Goal: Task Accomplishment & Management: Complete application form

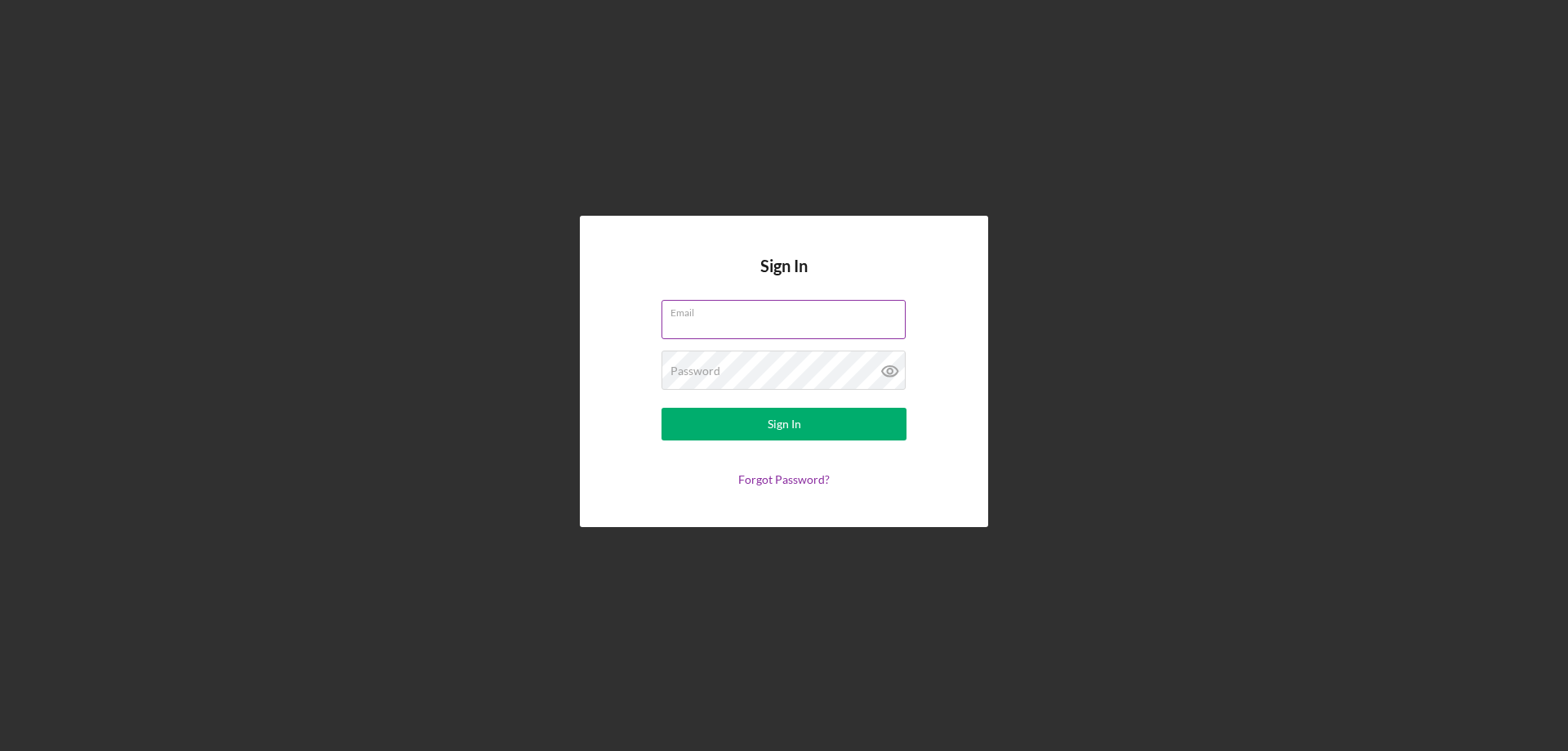
click at [723, 318] on div "Email" at bounding box center [784, 320] width 245 height 41
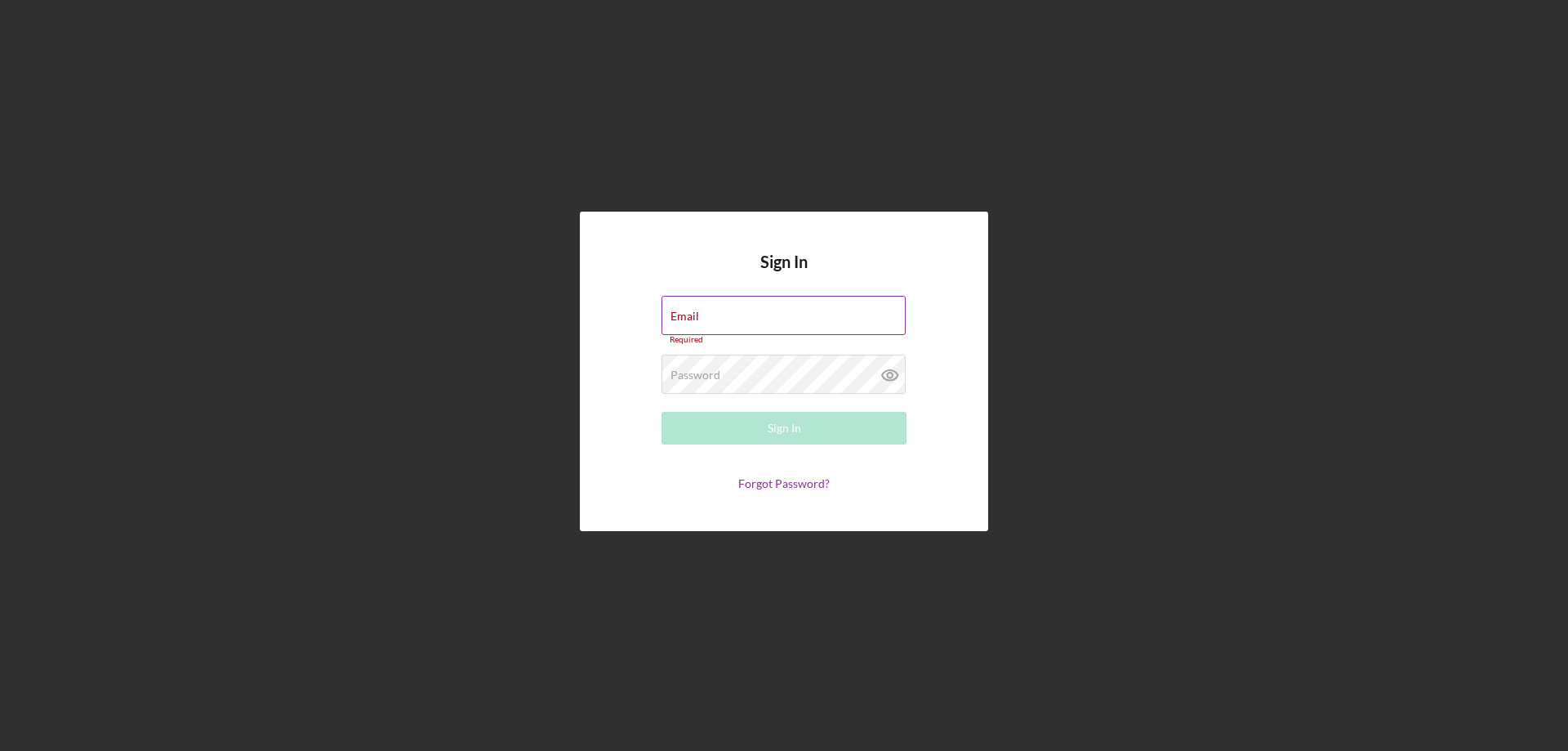
click at [756, 316] on input "Email" at bounding box center [784, 315] width 244 height 39
type input "[EMAIL_ADDRESS][DOMAIN_NAME]"
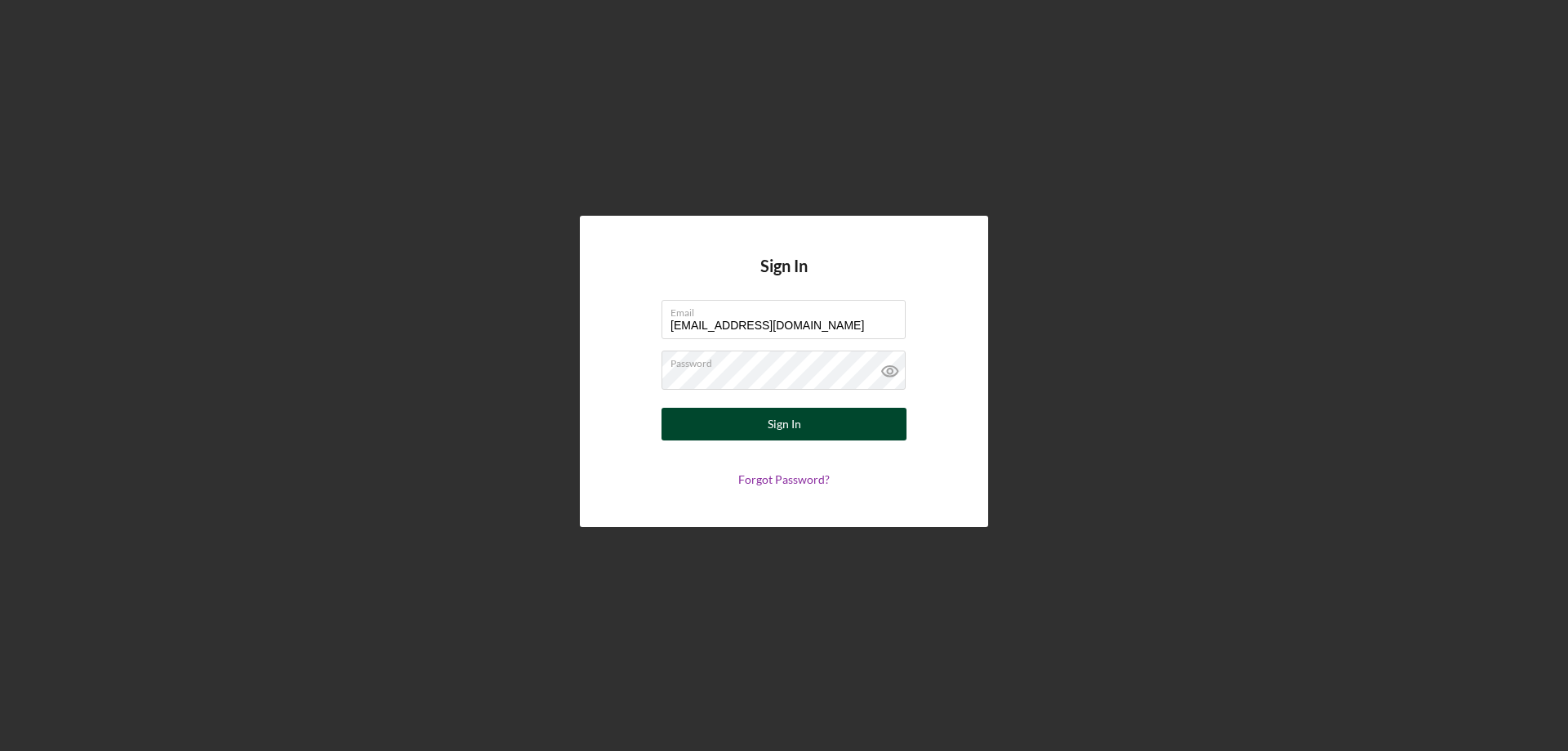
click at [757, 426] on button "Sign In" at bounding box center [784, 424] width 245 height 32
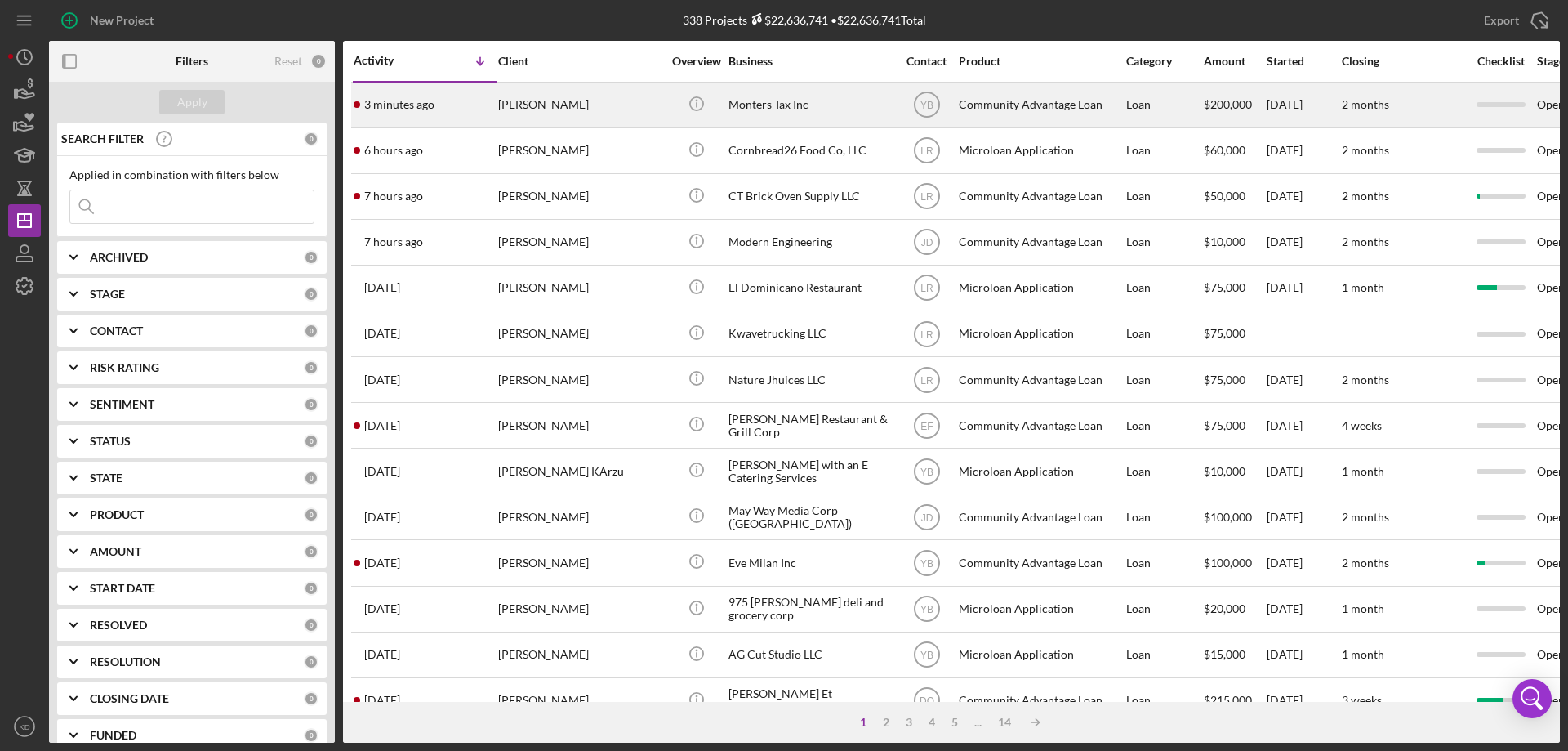
click at [763, 101] on div "Monters Tax Inc" at bounding box center [810, 105] width 163 height 44
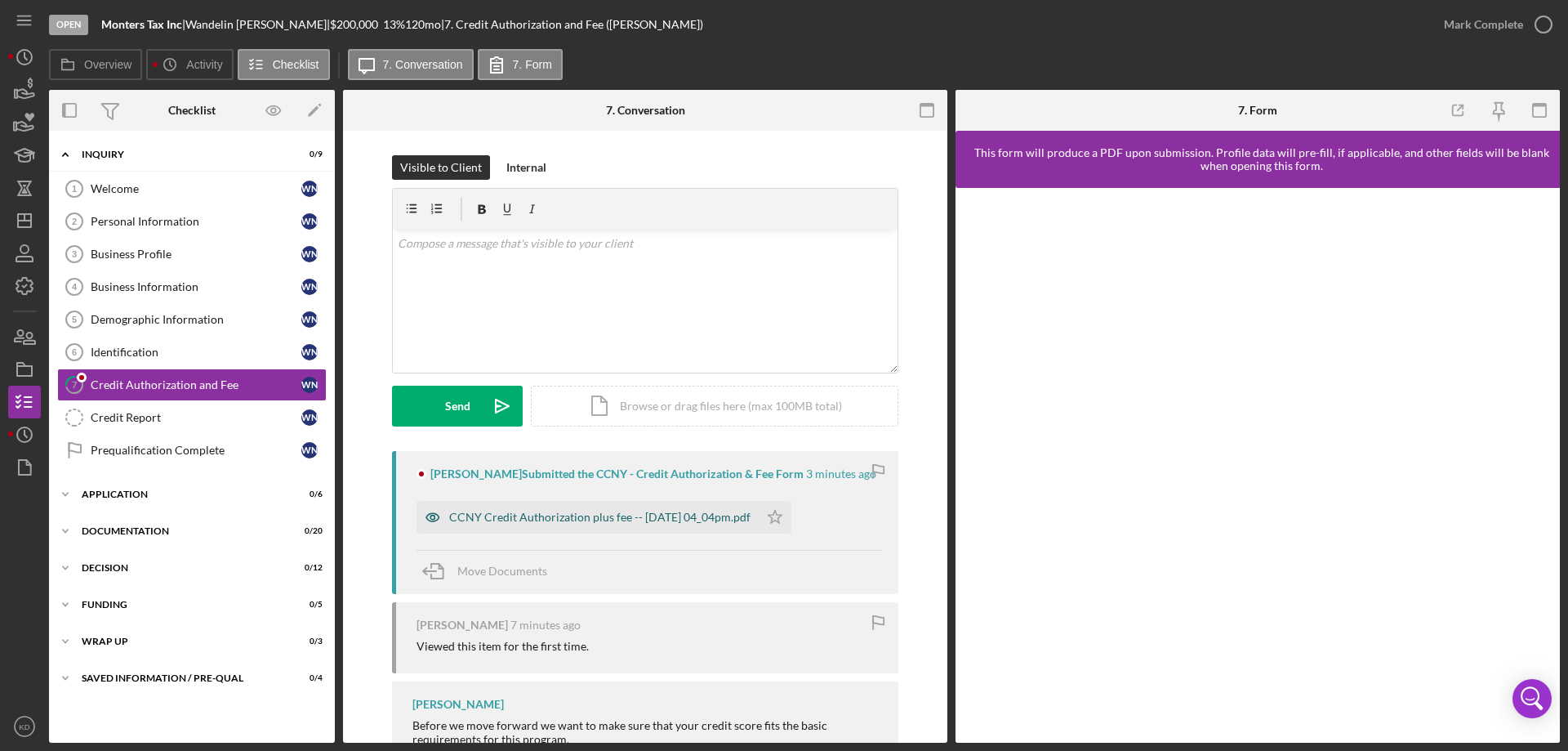
click at [570, 512] on div "CCNY Credit Authorization plus fee -- [DATE] 04_04pm.pdf" at bounding box center [600, 517] width 301 height 13
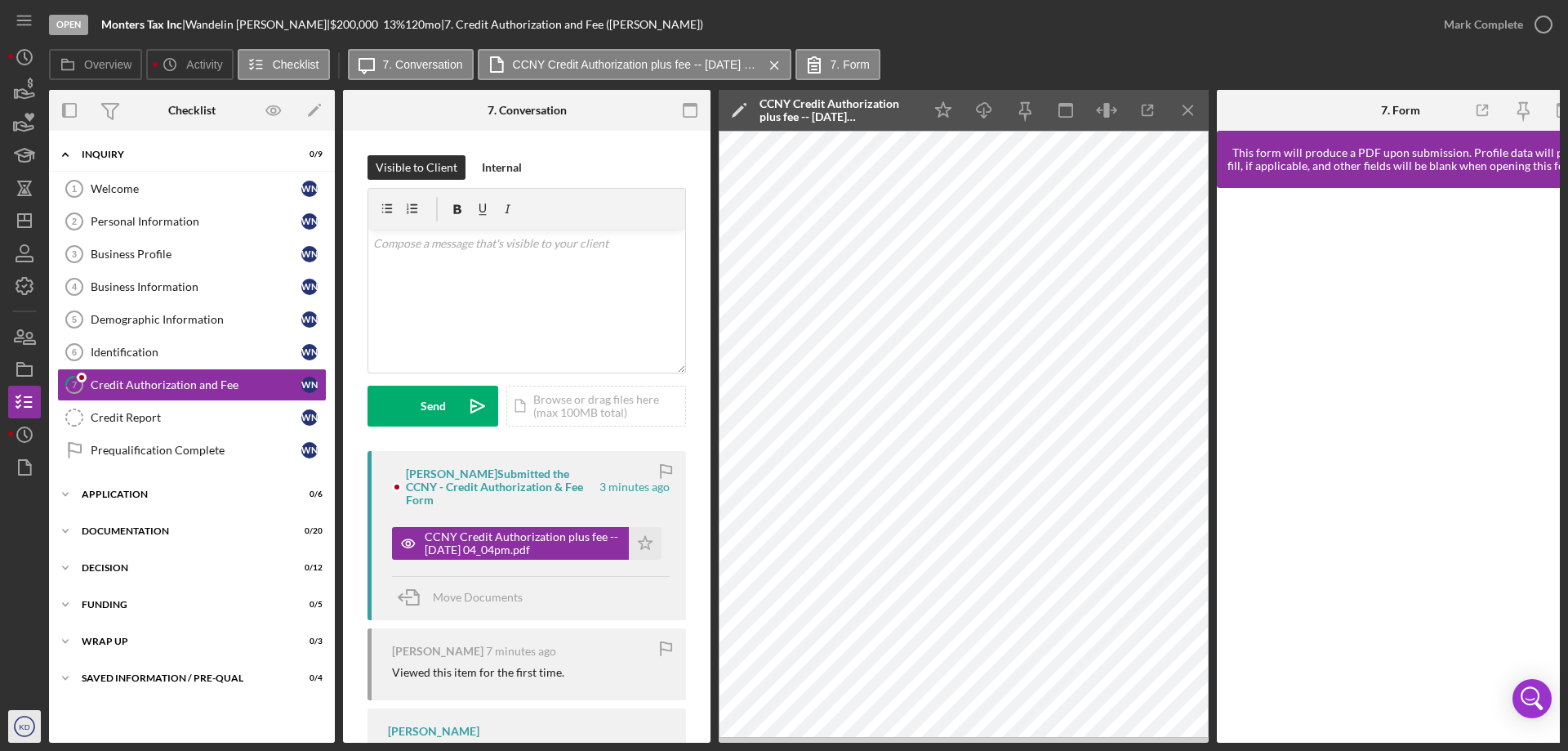
click at [32, 723] on icon "KD" at bounding box center [25, 726] width 32 height 41
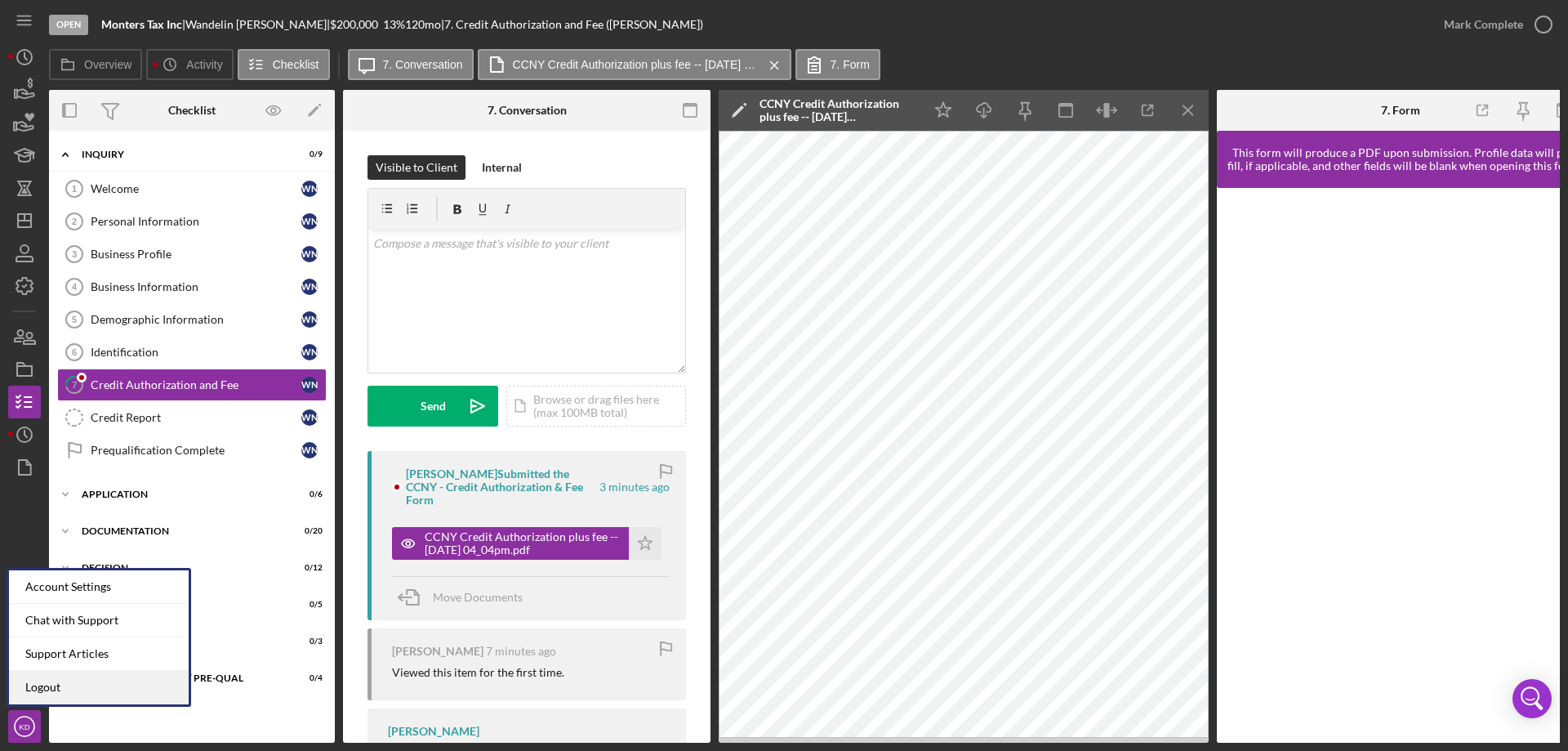
click at [36, 686] on link "Logout" at bounding box center [99, 687] width 179 height 33
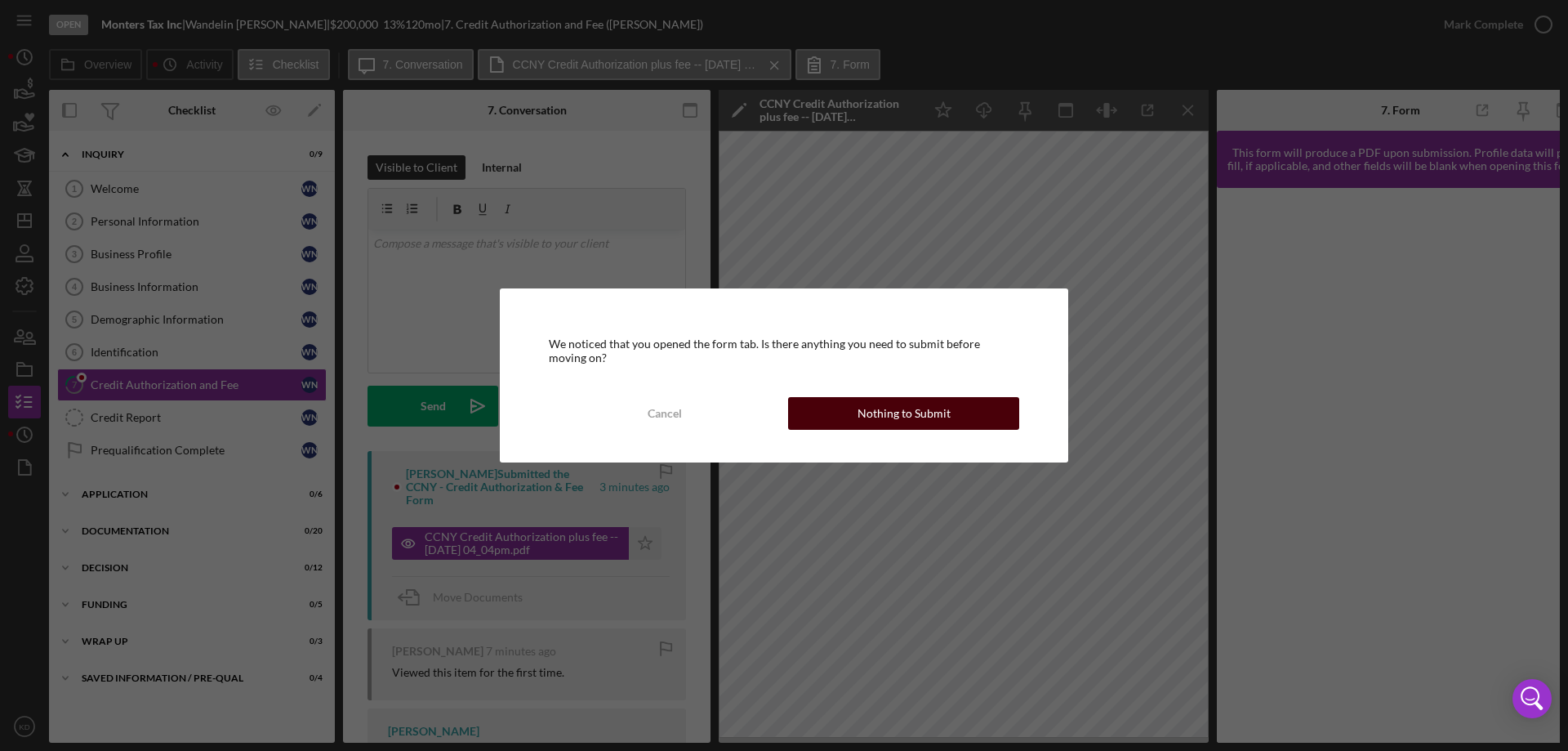
click at [858, 406] on button "Nothing to Submit" at bounding box center [904, 414] width 231 height 32
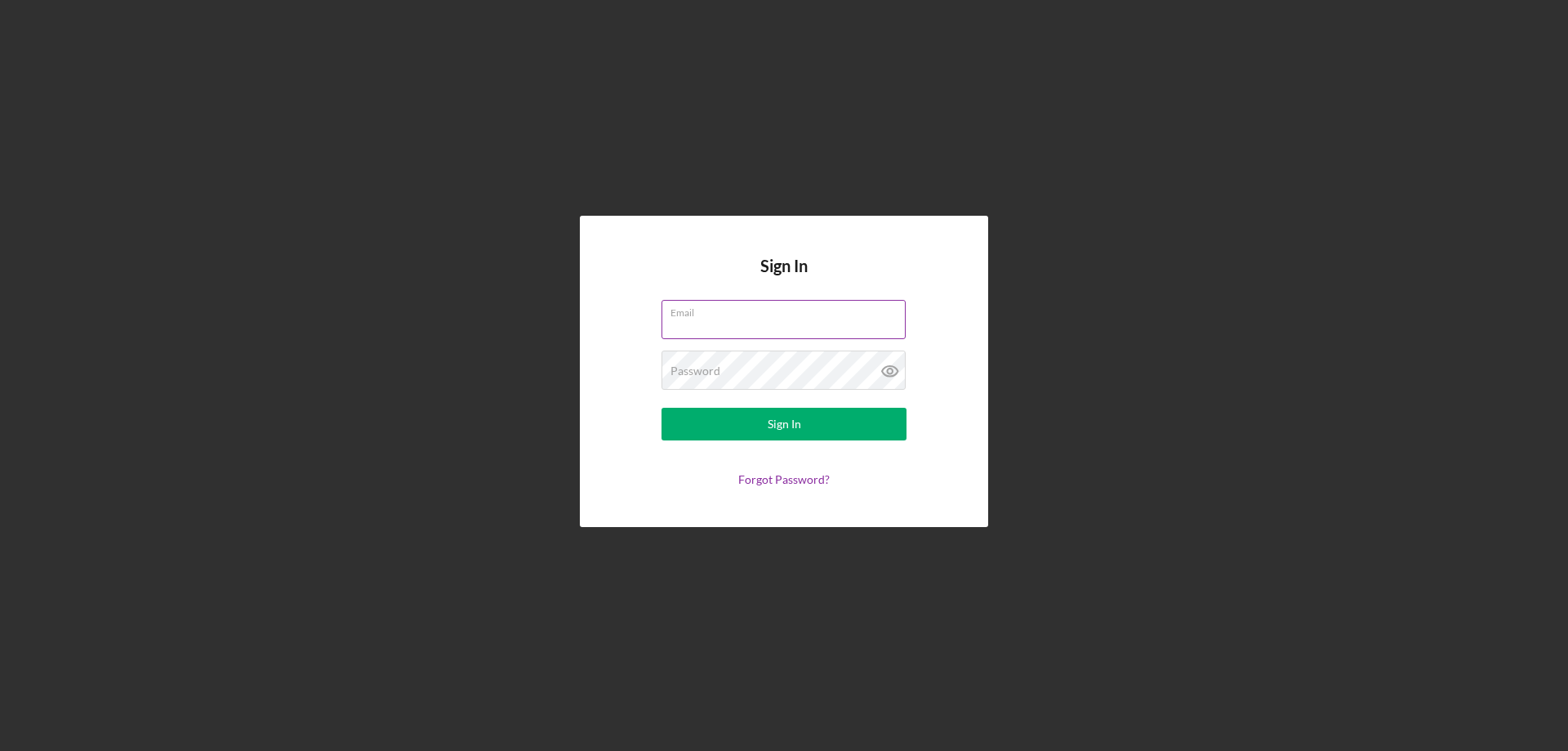
click at [709, 319] on input "Email" at bounding box center [784, 320] width 244 height 39
type input "[EMAIL_ADDRESS][DOMAIN_NAME]"
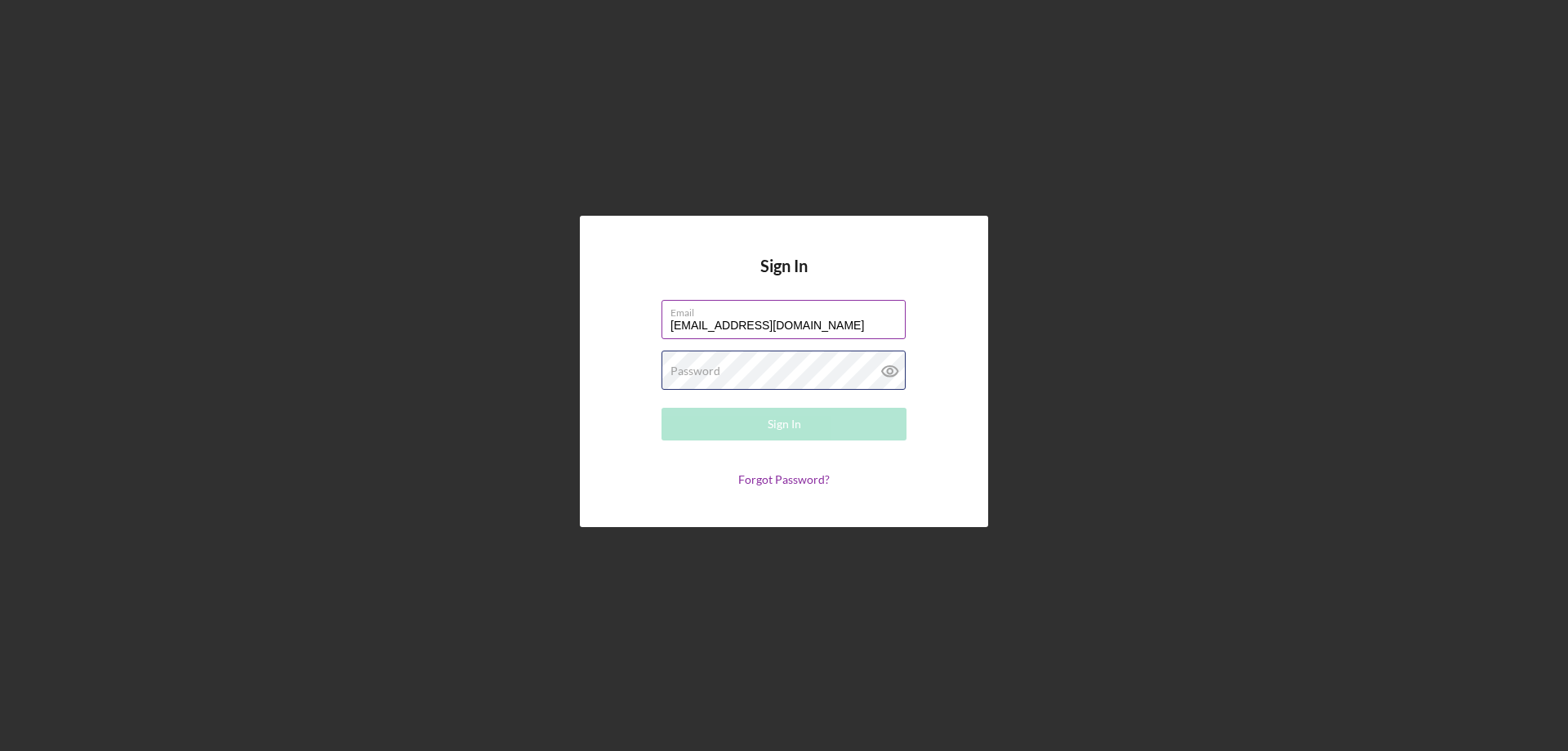
click at [775, 370] on div "Password Required" at bounding box center [784, 371] width 245 height 41
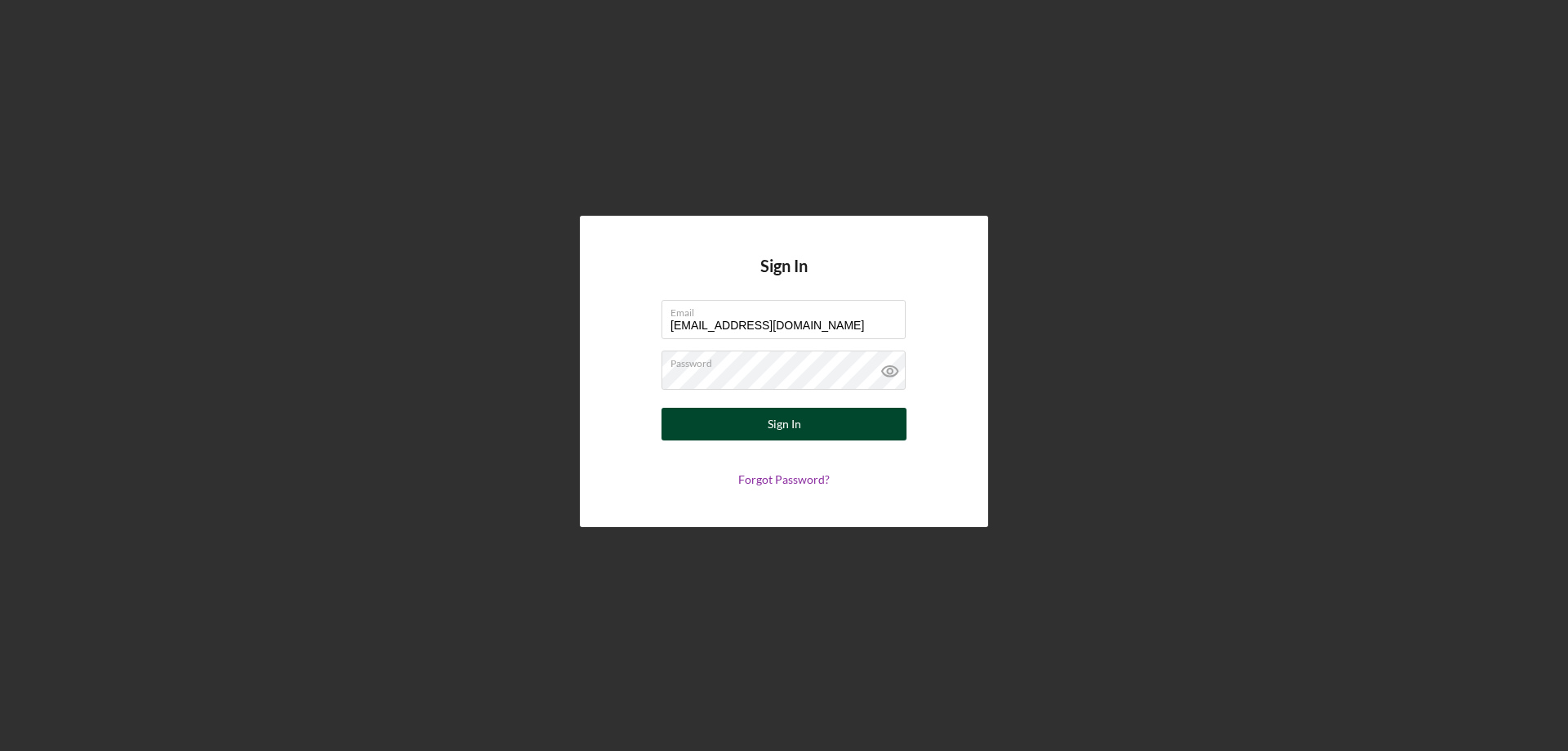
click at [780, 426] on div "Sign In" at bounding box center [784, 424] width 33 height 32
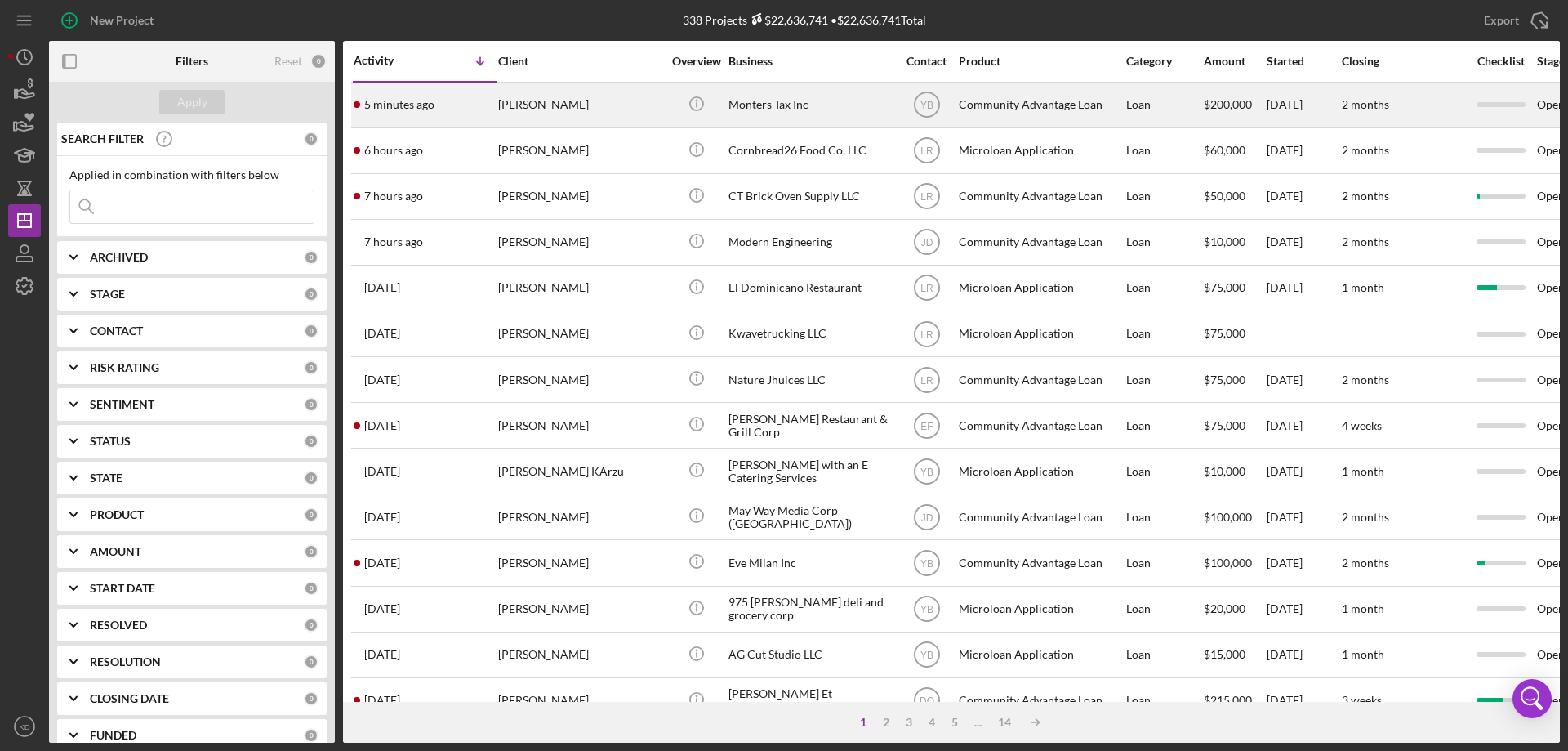
click at [755, 102] on div "Monters Tax Inc" at bounding box center [810, 105] width 163 height 44
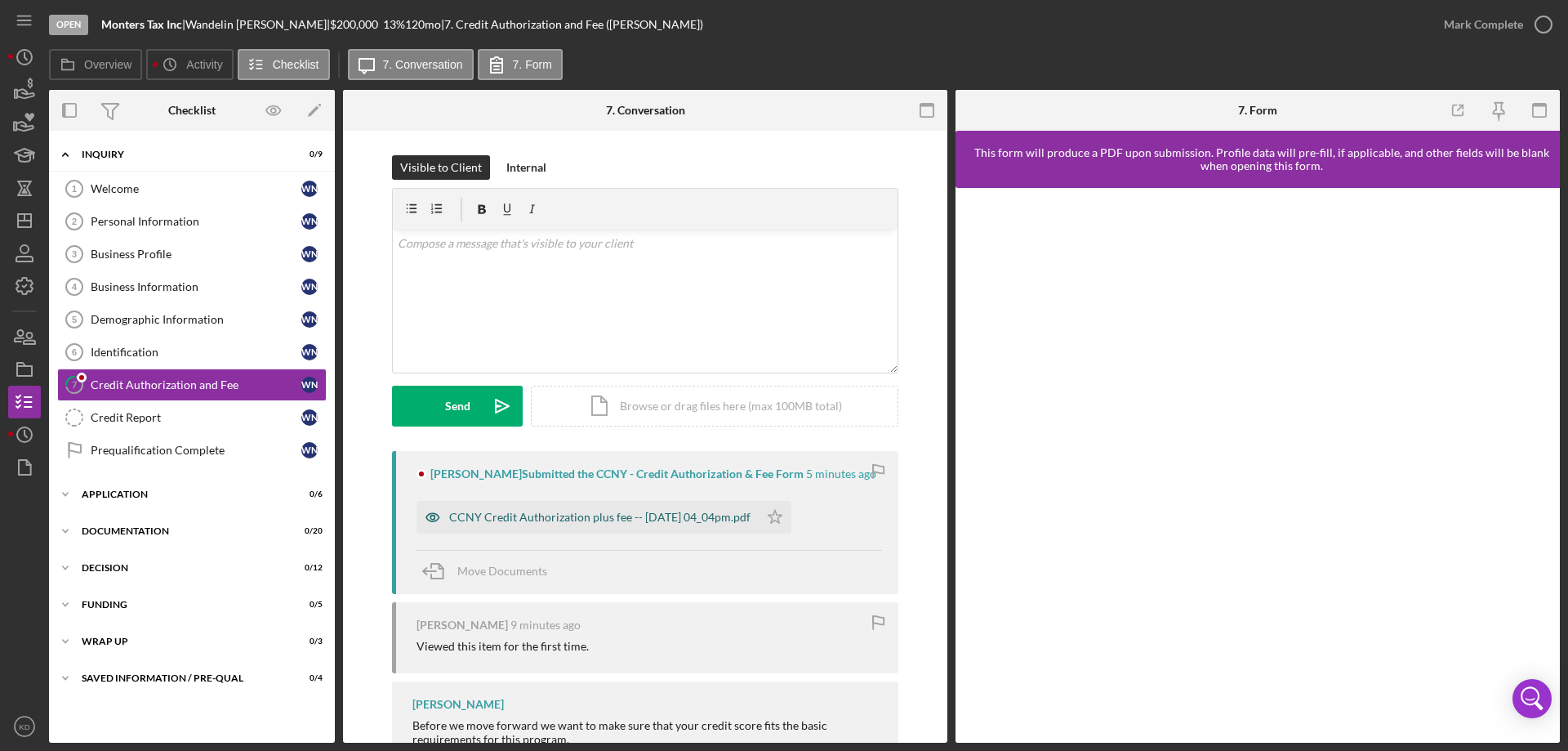
click at [520, 516] on div "CCNY Credit Authorization plus fee -- [DATE] 04_04pm.pdf" at bounding box center [600, 517] width 301 height 13
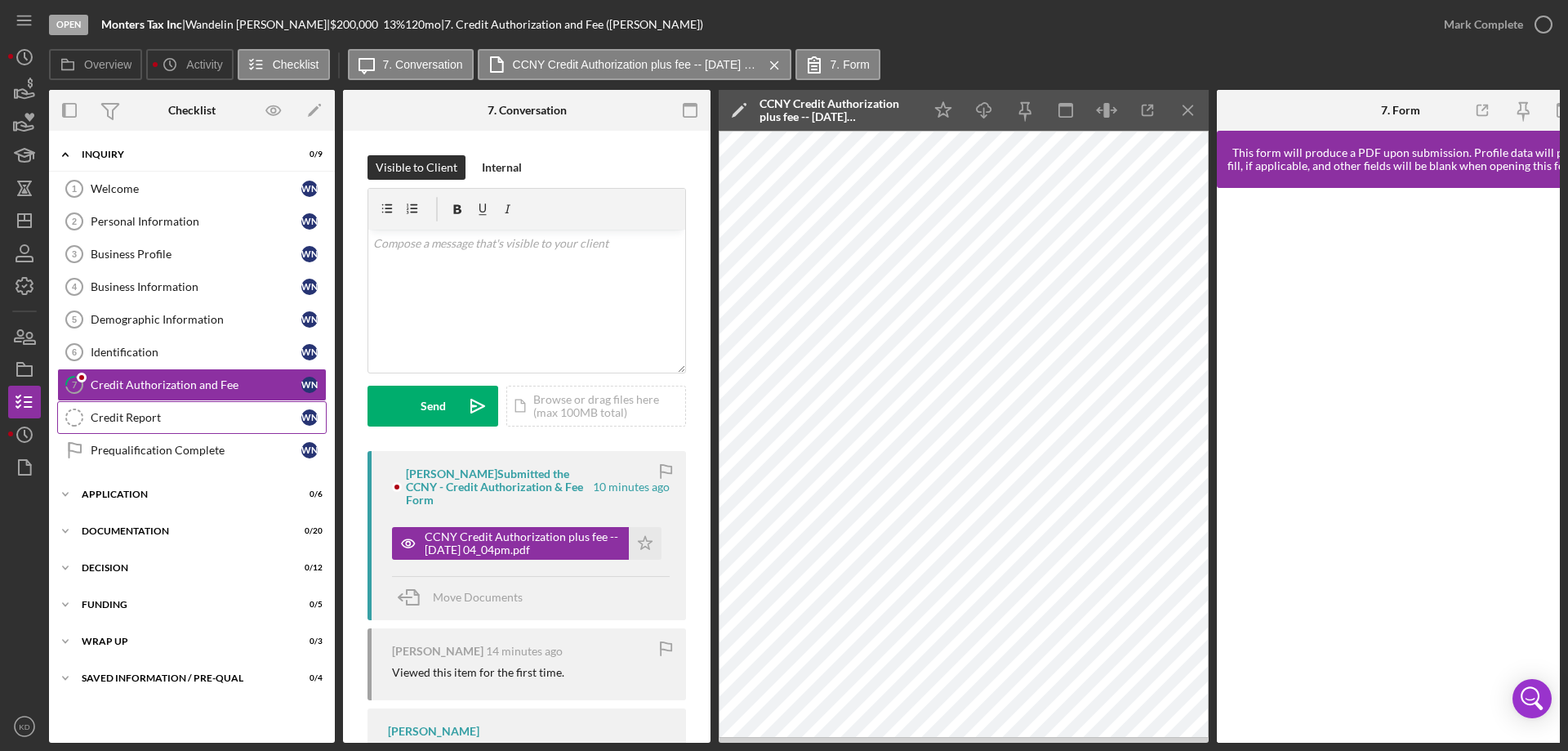
click at [120, 417] on div "Credit Report" at bounding box center [196, 417] width 211 height 13
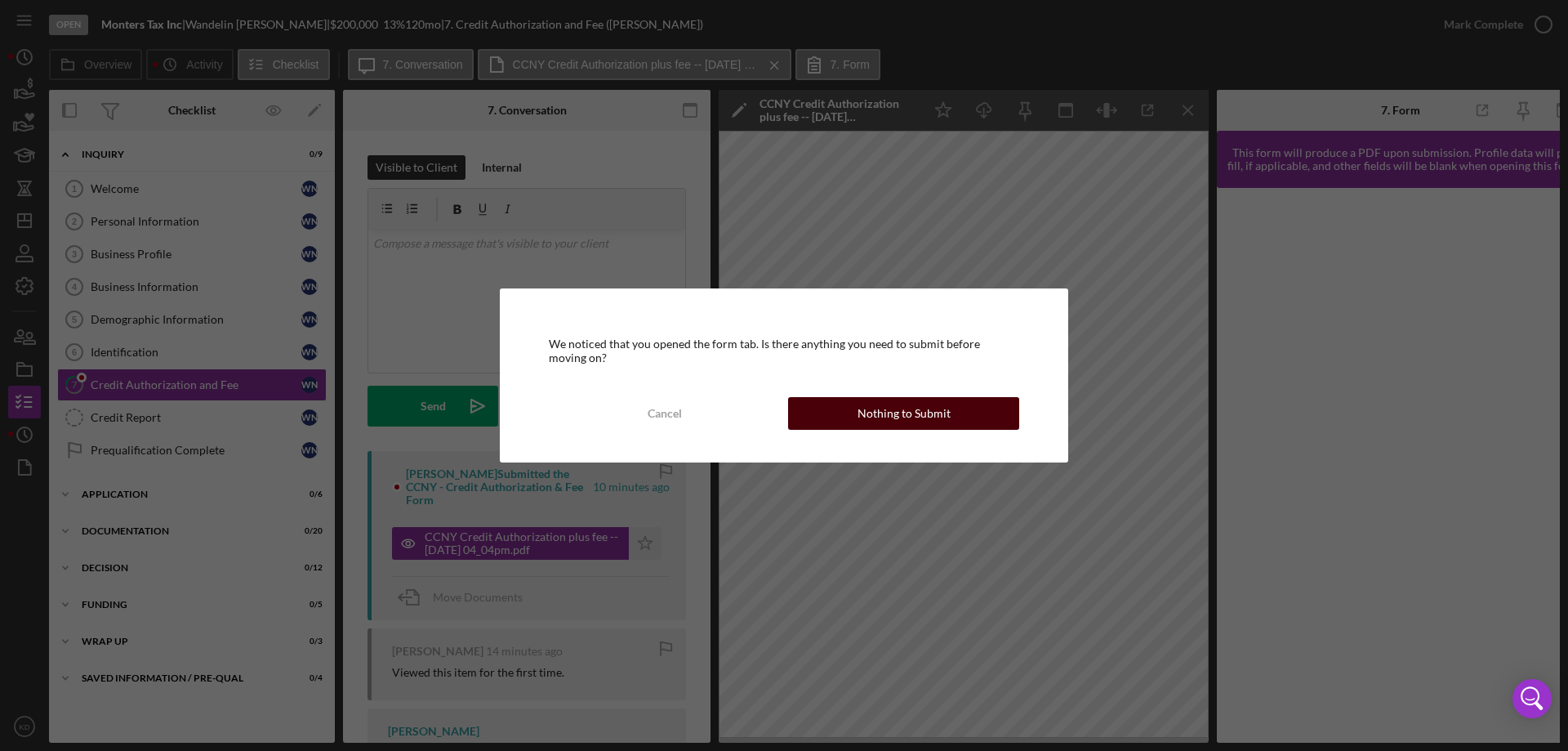
click at [886, 414] on div "Nothing to Submit" at bounding box center [904, 414] width 93 height 32
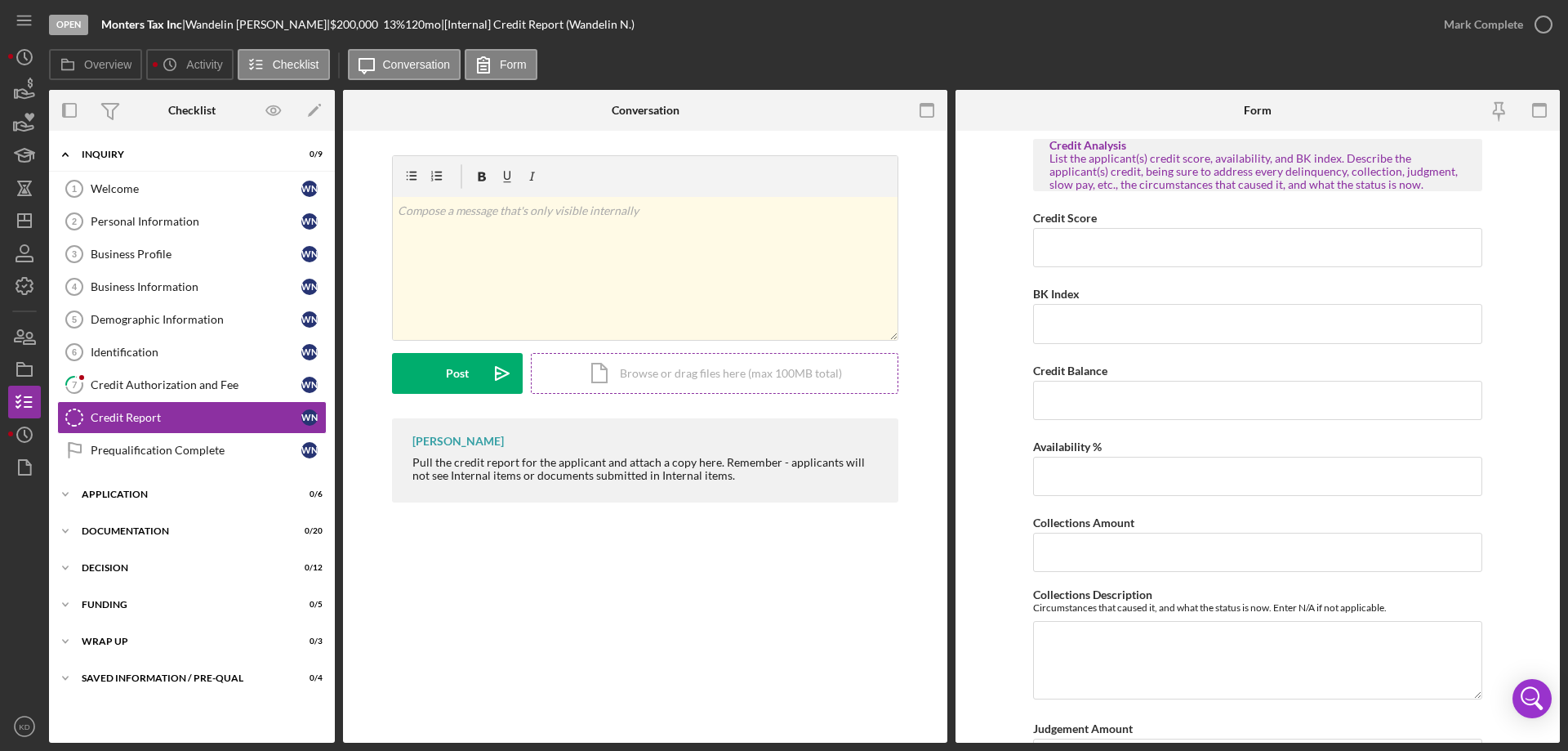
click at [680, 378] on div "Icon/Document Browse or drag files here (max 100MB total) Tap to choose files o…" at bounding box center [715, 373] width 367 height 41
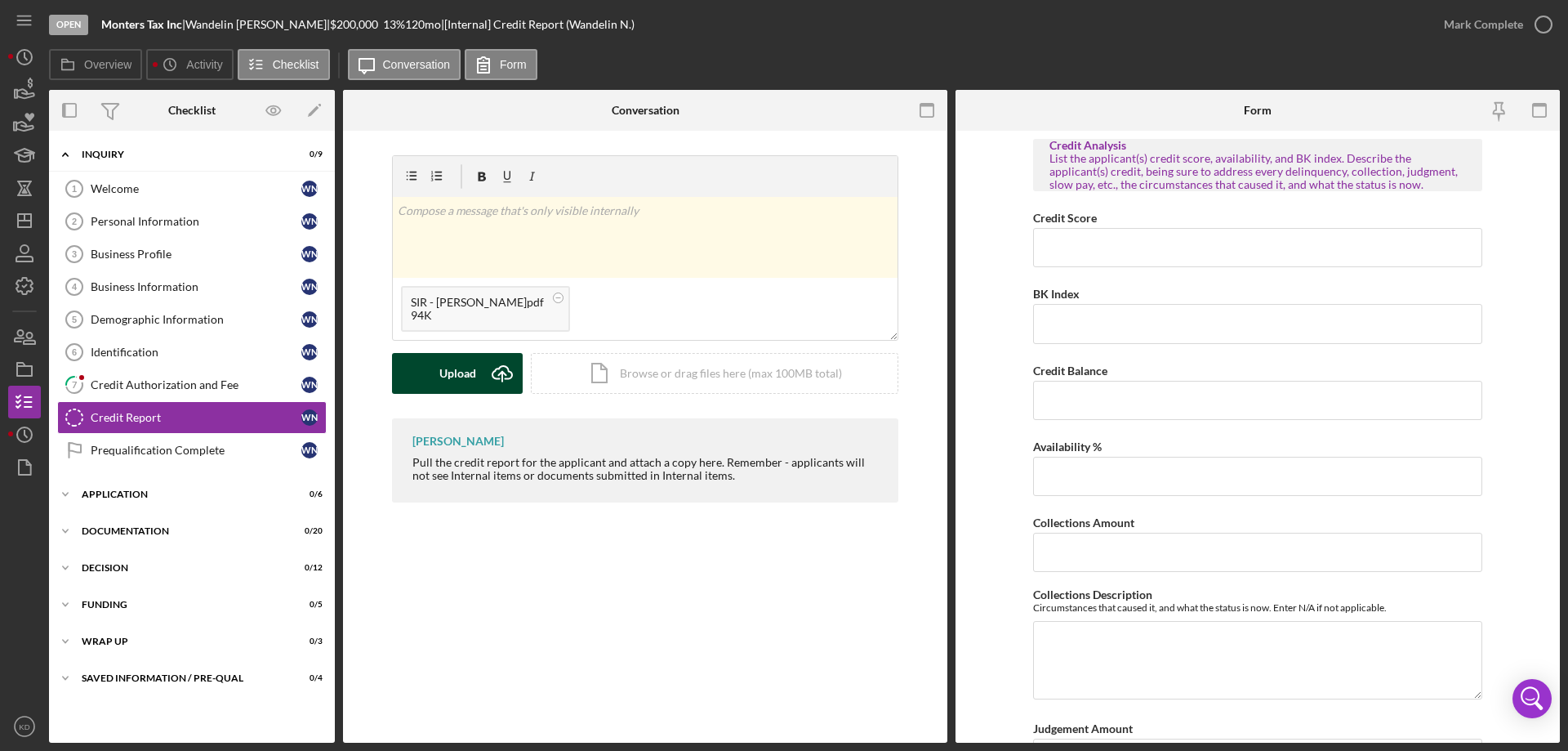
click at [477, 372] on button "Upload Icon/Upload" at bounding box center [457, 373] width 131 height 41
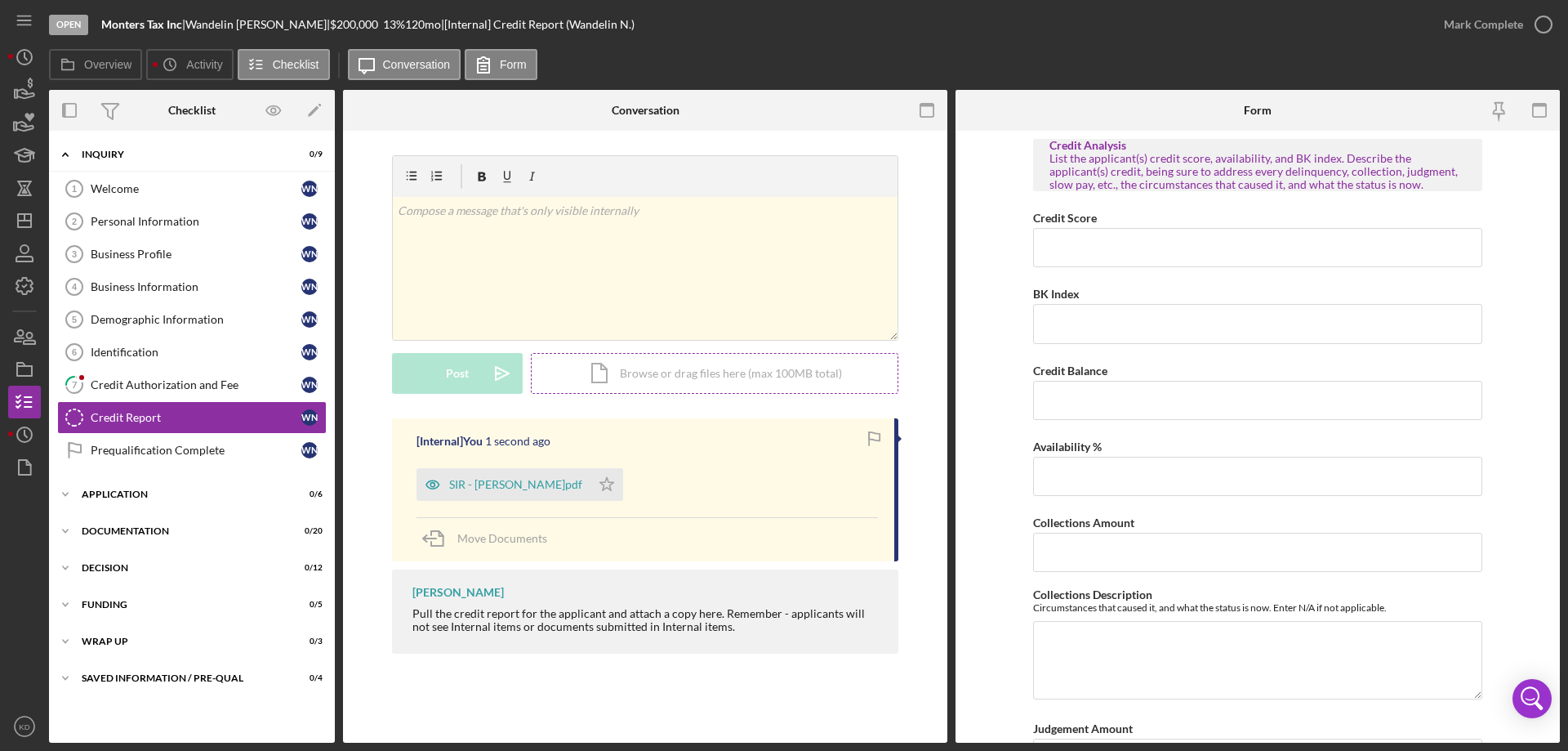
click at [661, 370] on div "Icon/Document Browse or drag files here (max 100MB total) Tap to choose files o…" at bounding box center [715, 373] width 367 height 41
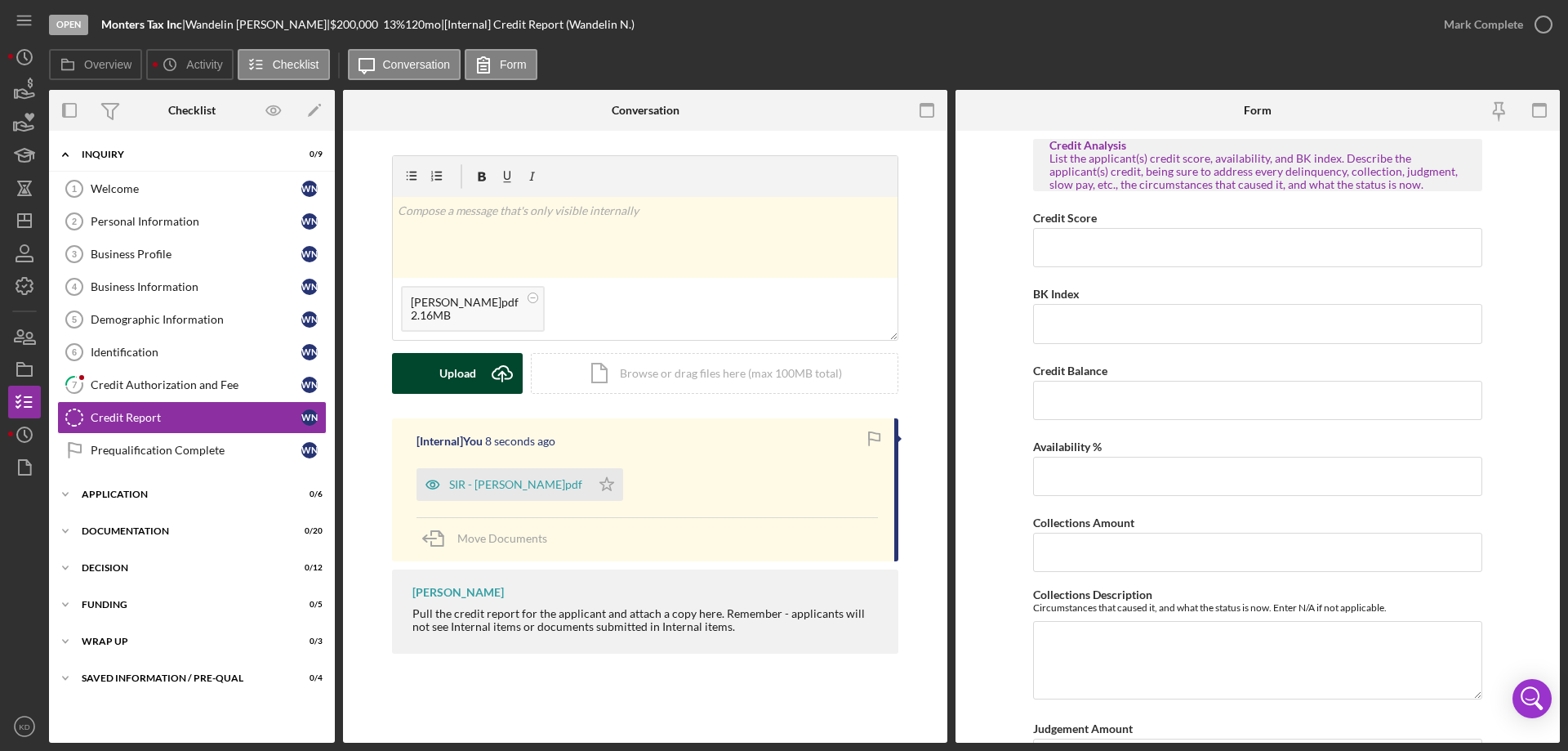
click at [465, 376] on div "Upload" at bounding box center [457, 373] width 37 height 41
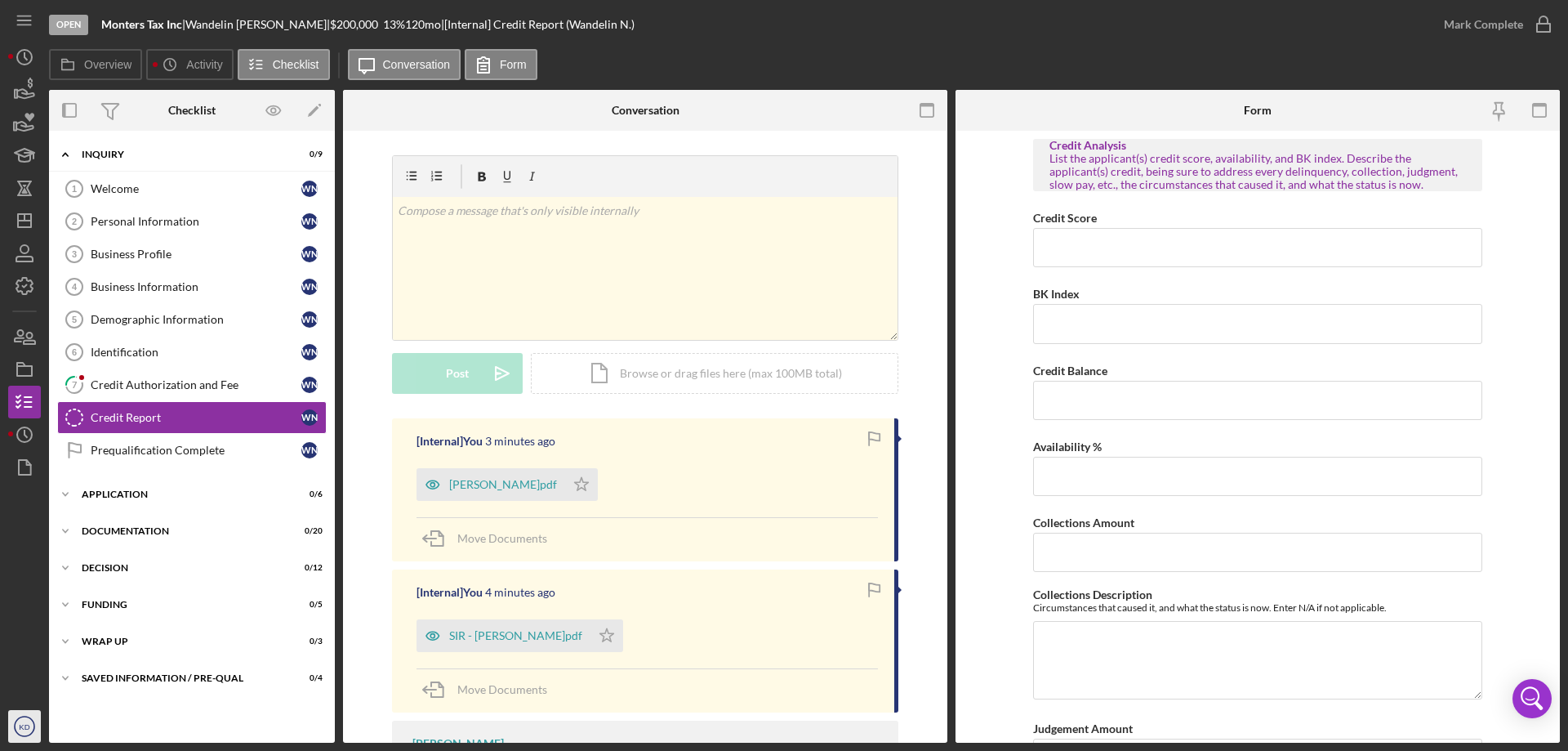
click at [14, 720] on icon "KD" at bounding box center [25, 726] width 32 height 41
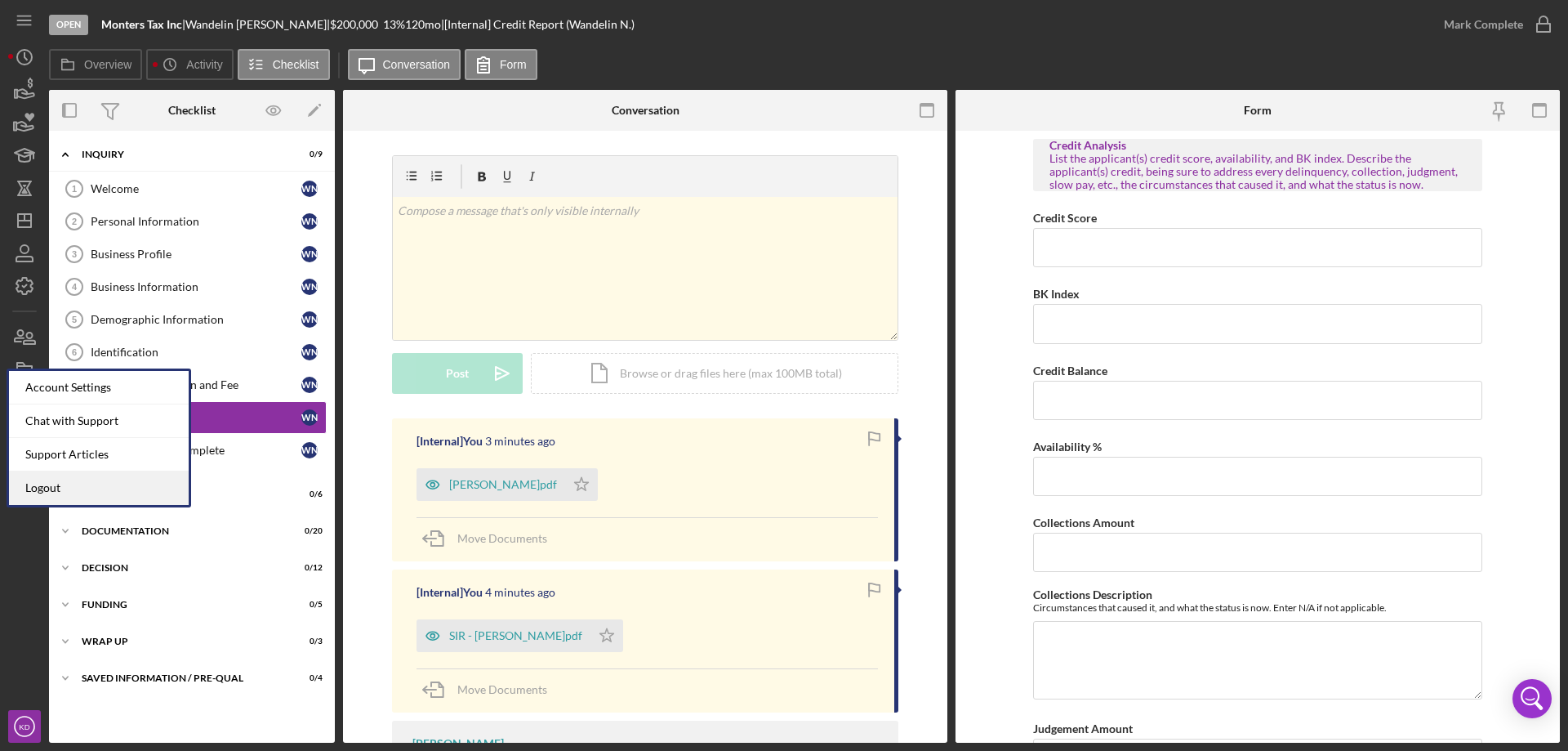
click at [32, 484] on link "Logout" at bounding box center [99, 488] width 179 height 33
